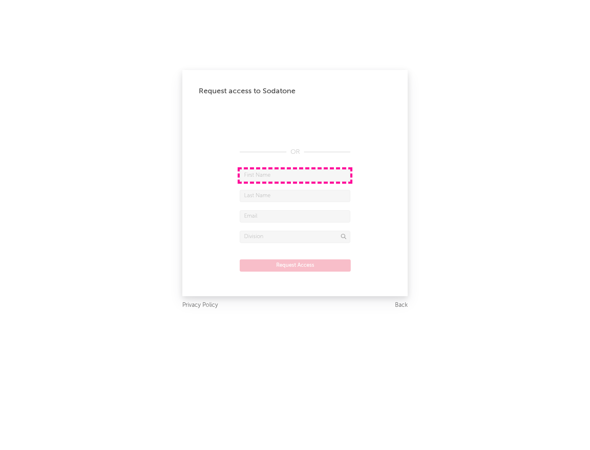
click at [295, 175] on input "text" at bounding box center [295, 176] width 111 height 12
type input "[PERSON_NAME]"
click at [295, 196] on input "text" at bounding box center [295, 196] width 111 height 12
type input "[PERSON_NAME]"
click at [295, 216] on input "text" at bounding box center [295, 217] width 111 height 12
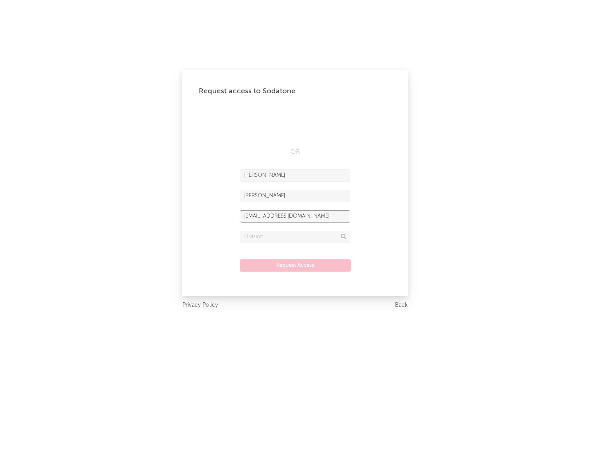
type input "[EMAIL_ADDRESS][DOMAIN_NAME]"
click at [295, 237] on input "text" at bounding box center [295, 237] width 111 height 12
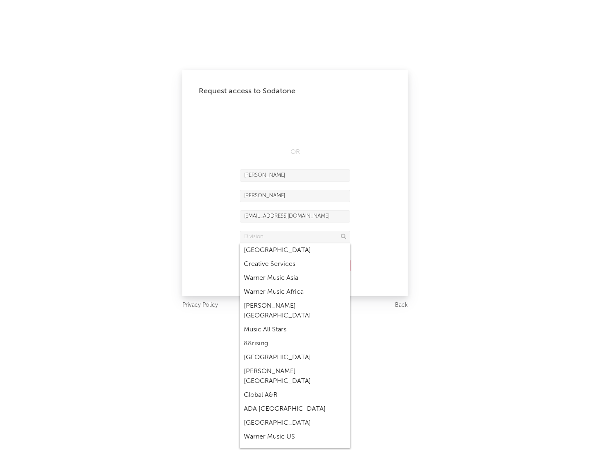
click at [295, 323] on div "Music All Stars" at bounding box center [295, 330] width 111 height 14
type input "Music All Stars"
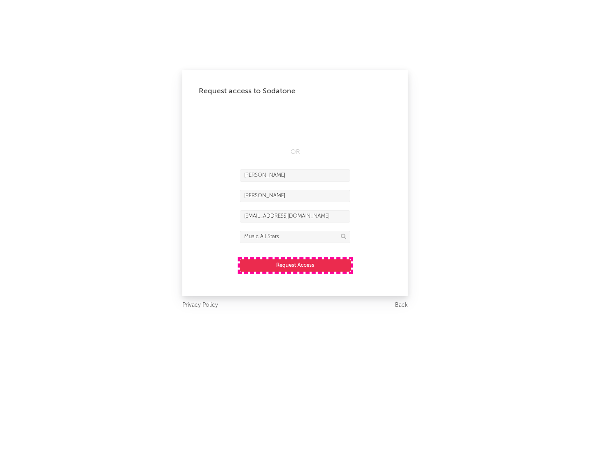
click at [295, 265] on button "Request Access" at bounding box center [295, 266] width 111 height 12
